Goal: Transaction & Acquisition: Purchase product/service

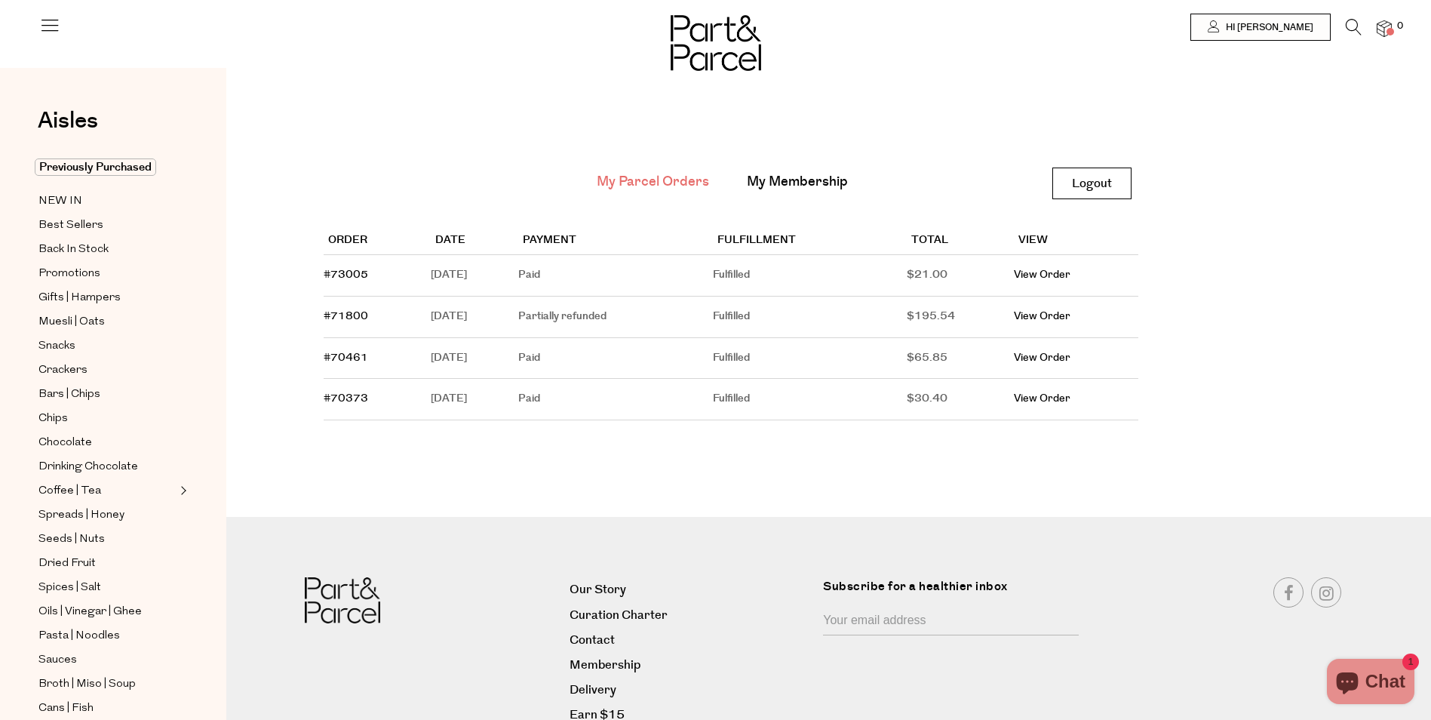
click at [1359, 32] on icon at bounding box center [1354, 27] width 16 height 17
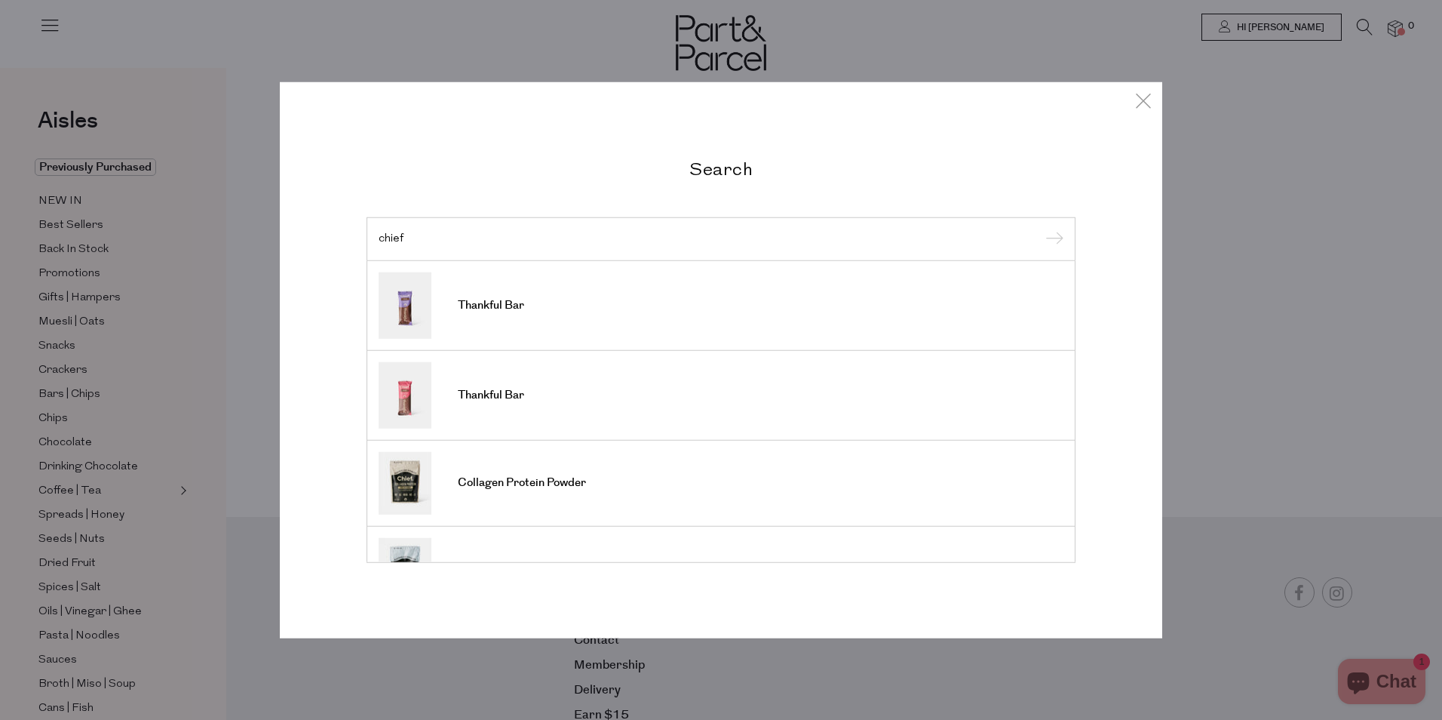
type input "chief"
click at [1041, 229] on input "submit" at bounding box center [1052, 240] width 23 height 23
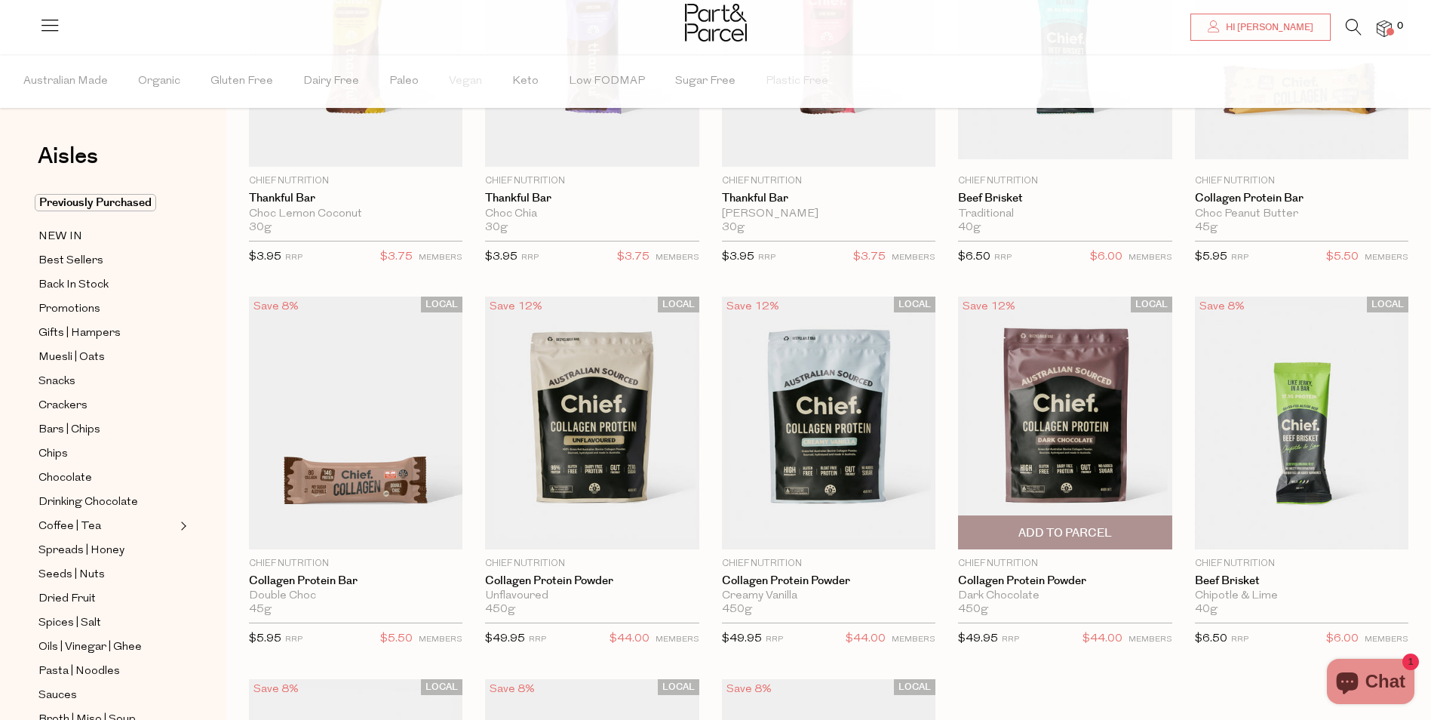
scroll to position [302, 0]
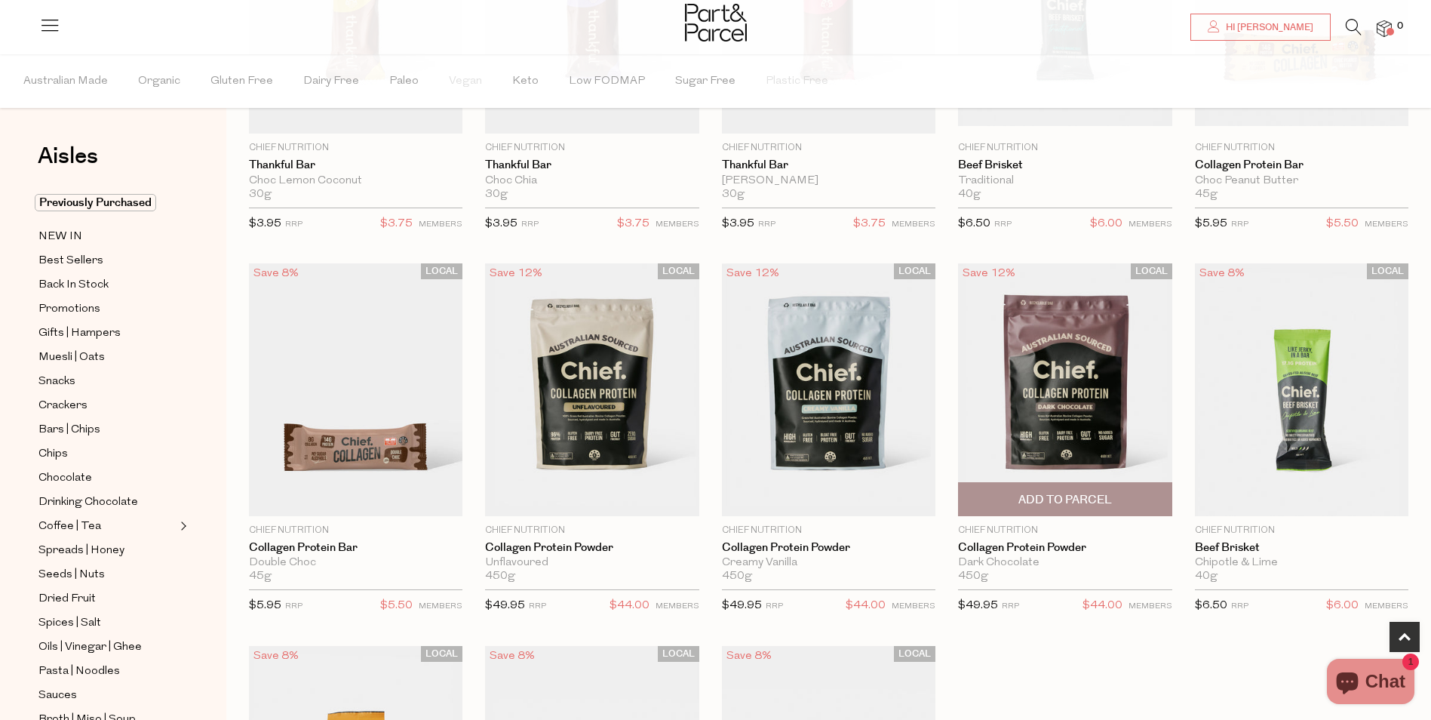
click at [1073, 502] on span "Add To Parcel" at bounding box center [1065, 500] width 94 height 16
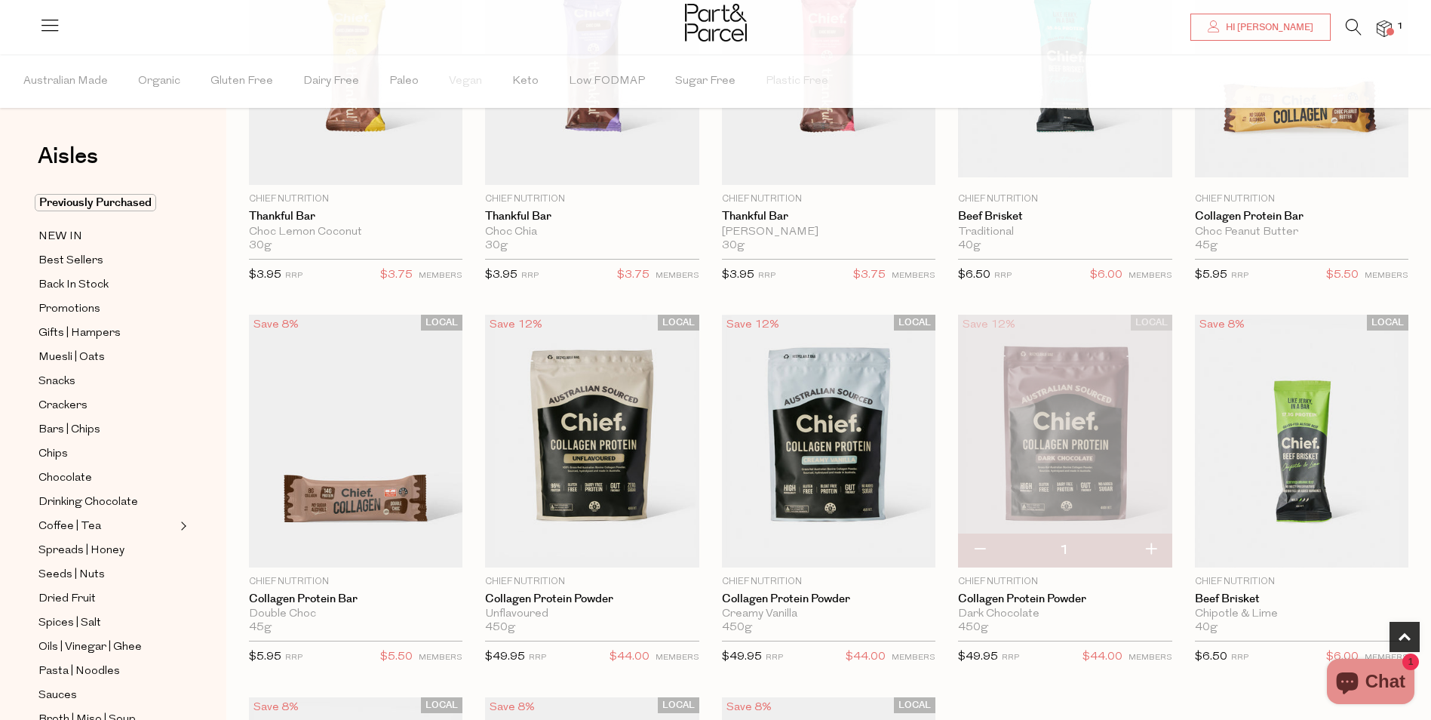
scroll to position [453, 0]
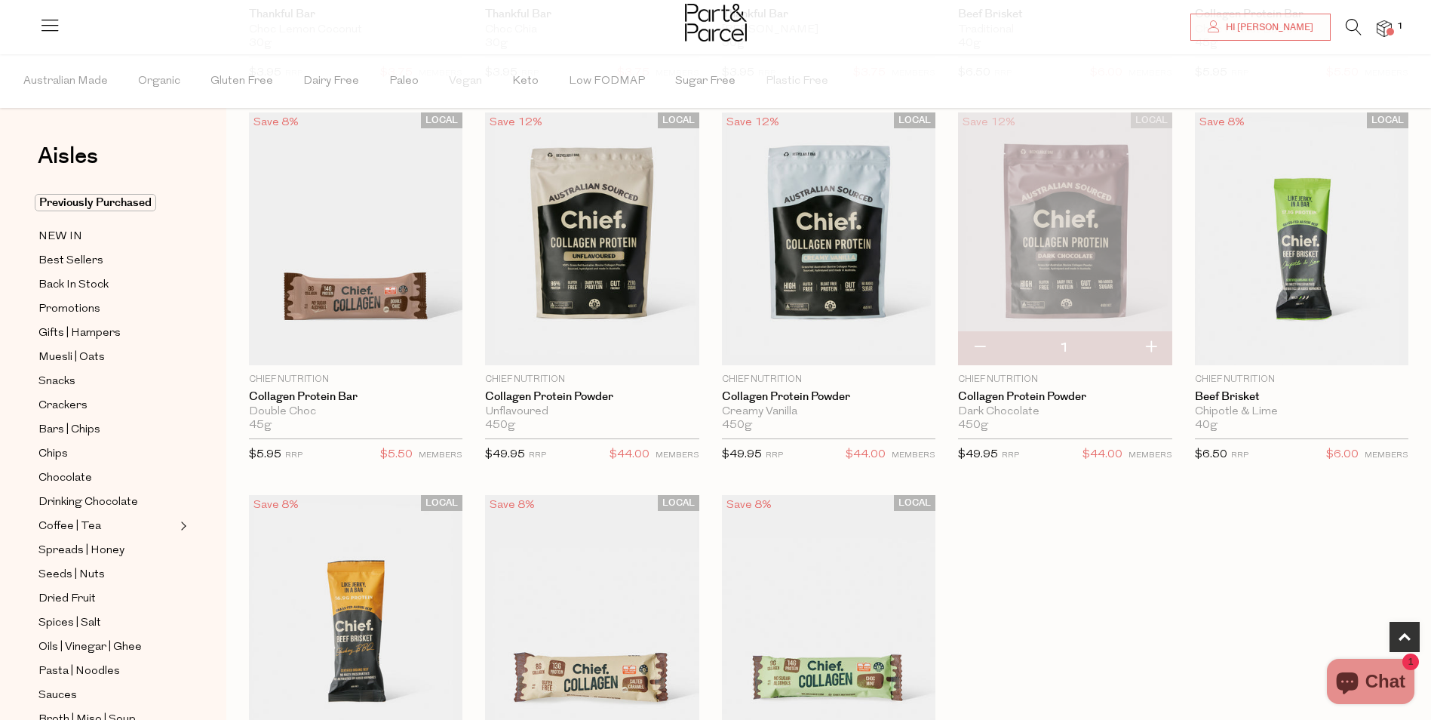
click at [1386, 35] on img at bounding box center [1383, 28] width 15 height 17
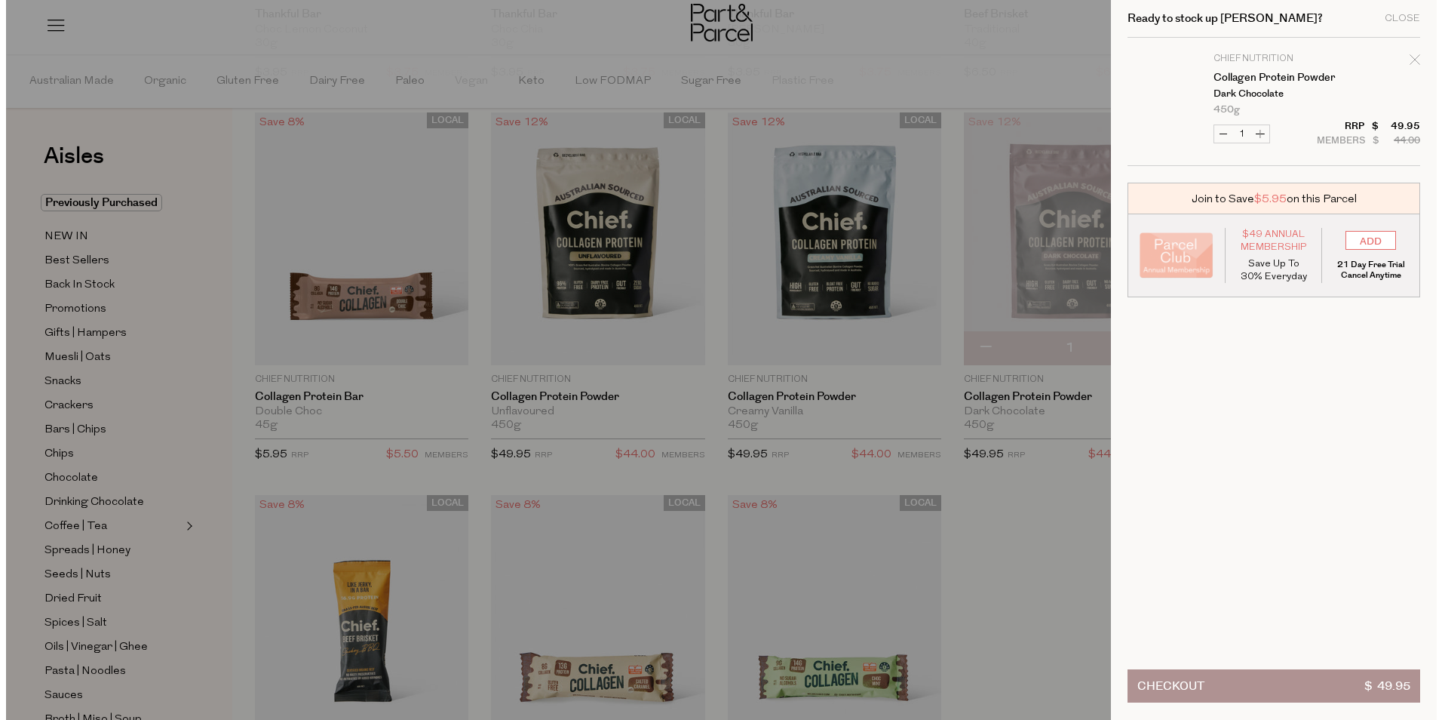
scroll to position [456, 0]
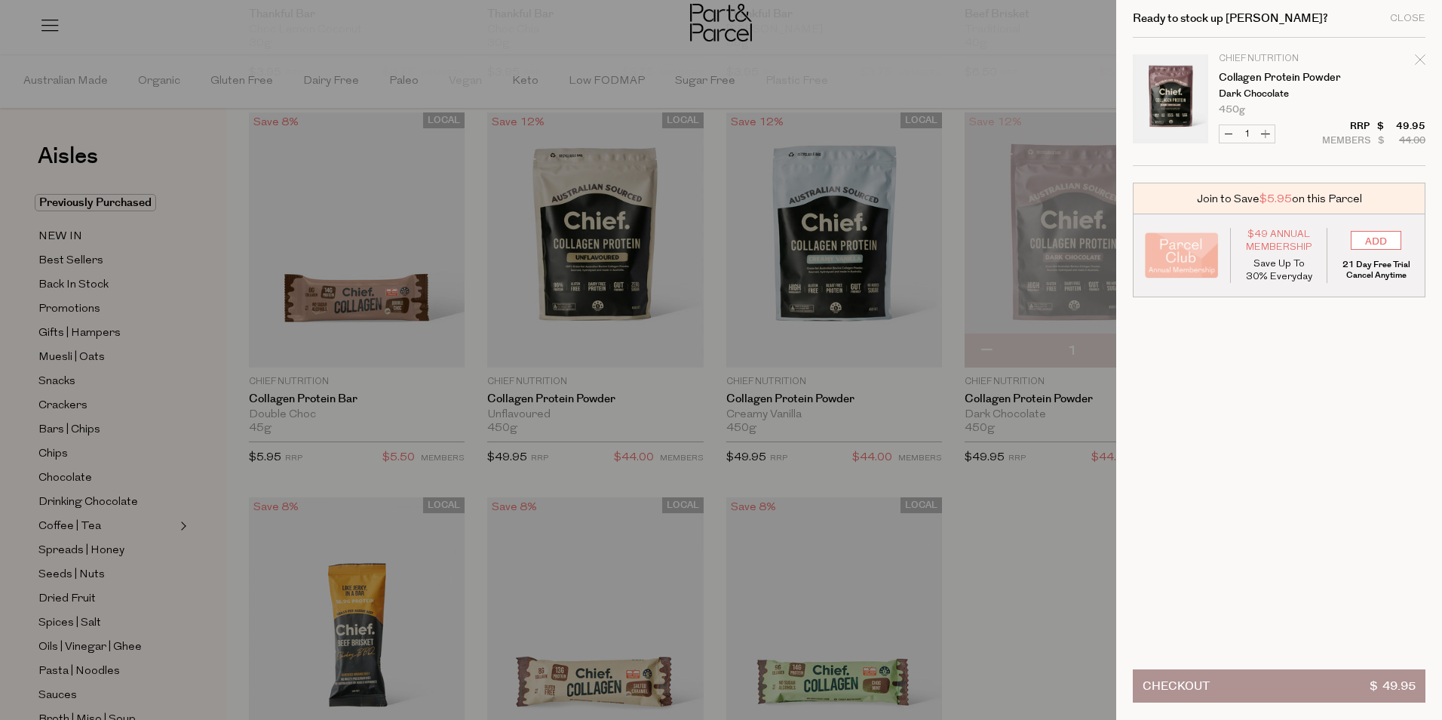
click at [1226, 680] on button "Checkout $ 49.95" at bounding box center [1279, 685] width 293 height 33
